Goal: Communication & Community: Answer question/provide support

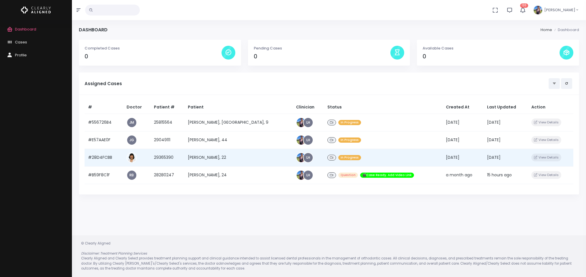
click at [231, 160] on td "[PERSON_NAME], 22" at bounding box center [238, 158] width 108 height 18
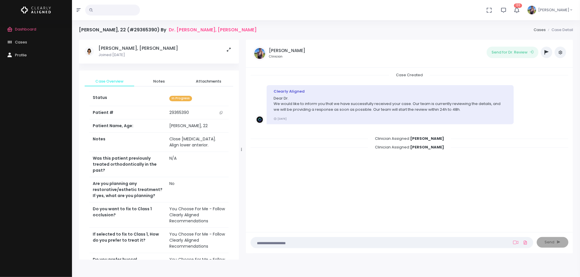
click at [546, 54] on icon "button" at bounding box center [546, 52] width 4 height 5
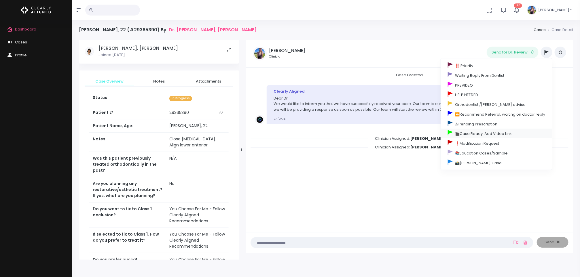
click at [484, 137] on link "🎬Case Ready. Add Video Link" at bounding box center [496, 134] width 111 height 10
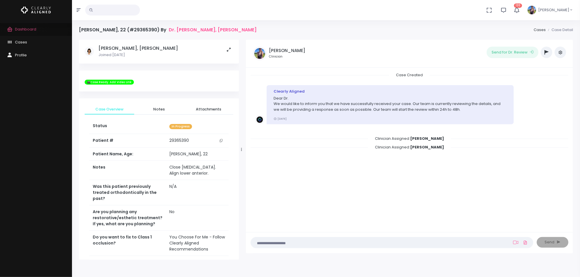
click at [22, 30] on span "Dashboard" at bounding box center [25, 28] width 21 height 5
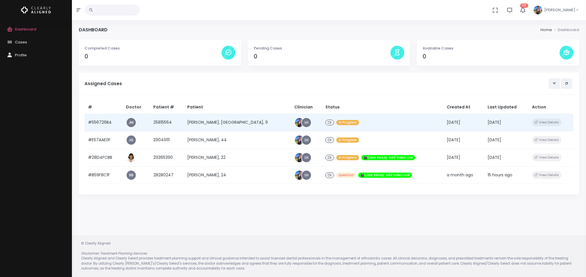
click at [218, 122] on td "[PERSON_NAME], [GEOGRAPHIC_DATA], 9" at bounding box center [237, 123] width 107 height 18
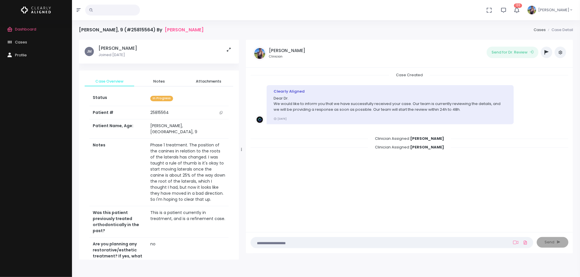
click at [320, 241] on textarea at bounding box center [380, 242] width 253 height 6
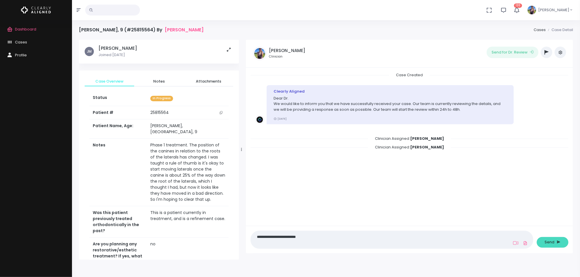
type textarea "**********"
click at [556, 245] on button "Send" at bounding box center [552, 242] width 32 height 11
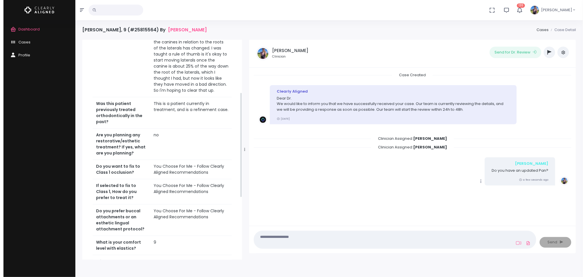
scroll to position [110, 0]
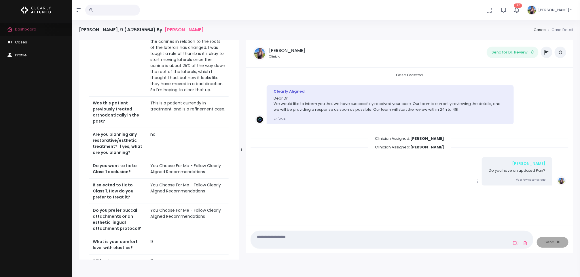
click at [30, 31] on span "Dashboard" at bounding box center [25, 28] width 21 height 5
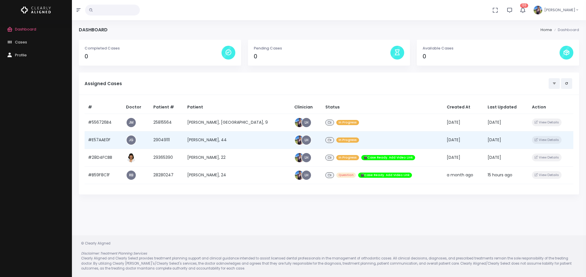
click at [204, 138] on td "[PERSON_NAME], 44" at bounding box center [237, 140] width 107 height 18
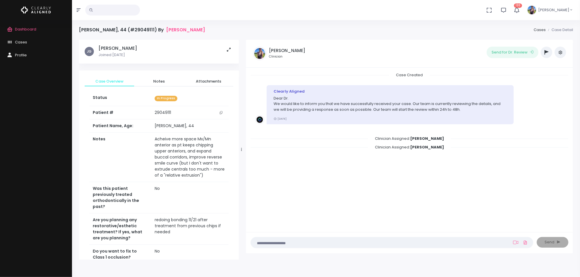
scroll to position [220, 0]
